Goal: Navigation & Orientation: Find specific page/section

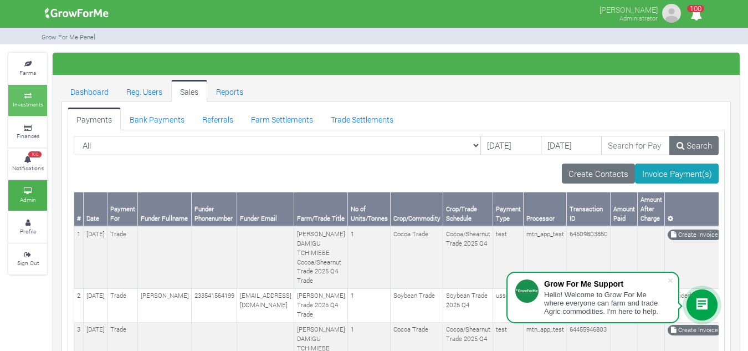
click at [25, 100] on small "Investments" at bounding box center [28, 104] width 30 height 8
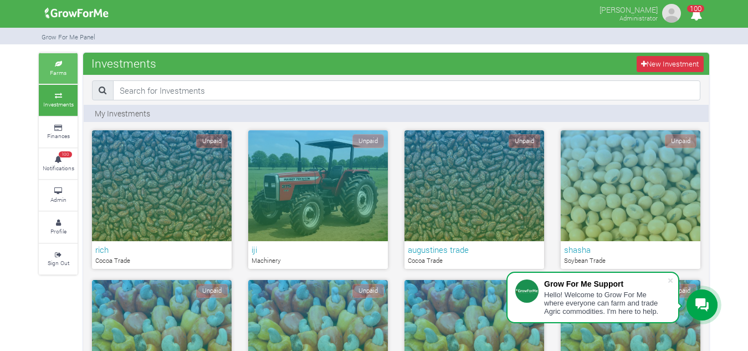
click at [51, 81] on link "Farms" at bounding box center [58, 68] width 39 height 30
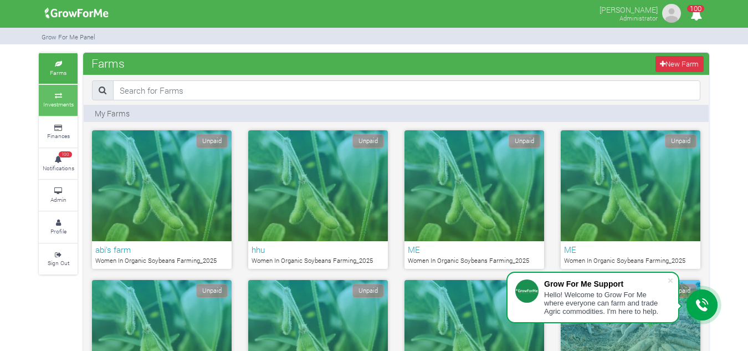
click at [69, 109] on link "Investments" at bounding box center [58, 100] width 39 height 30
